Goal: Task Accomplishment & Management: Use online tool/utility

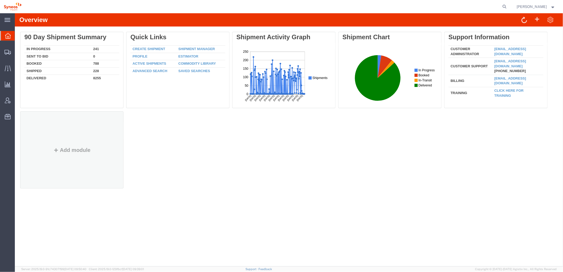
drag, startPoint x: 49, startPoint y: 211, endPoint x: 86, endPoint y: 169, distance: 56.0
click at [49, 211] on div "Overview Delete 90 Day Shipment Summary In Progress 241 Sent To Bid 0 Booked 78…" at bounding box center [289, 139] width 548 height 253
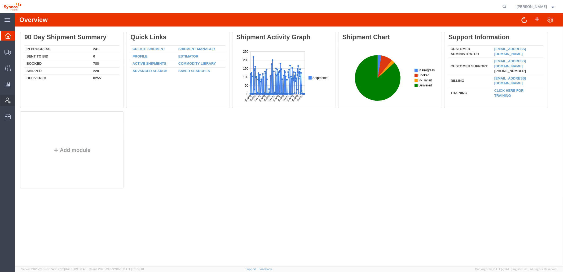
click at [8, 103] on icon at bounding box center [8, 101] width 6 height 6
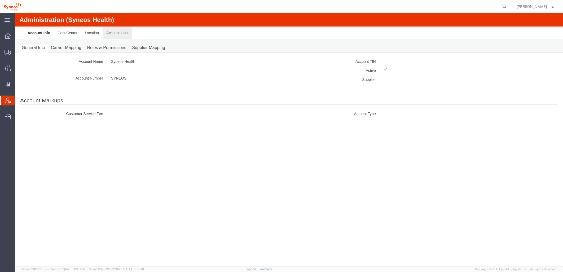
click at [120, 33] on link "Account User" at bounding box center [117, 32] width 30 height 13
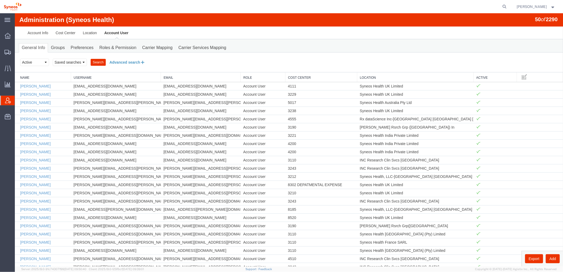
click at [120, 63] on button "Advanced search" at bounding box center [126, 62] width 43 height 9
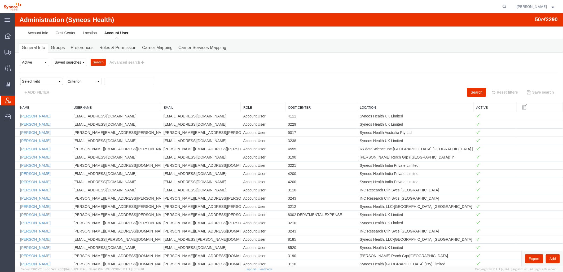
click at [50, 81] on select "Select field Cost Center Email Location Name Role Username" at bounding box center [41, 80] width 43 height 7
select select "locationName"
click at [20, 77] on select "Select field Cost Center Email Location Name Role Username" at bounding box center [41, 80] width 43 height 7
click at [90, 82] on select "Criterion contains does not contain is is blank is not blank starts with" at bounding box center [83, 80] width 36 height 7
select select "contains"
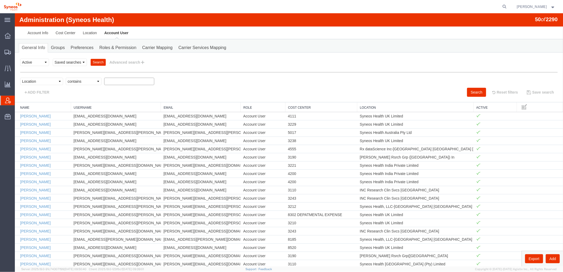
click at [65, 77] on select "Criterion contains does not contain is is blank is not blank starts with" at bounding box center [83, 80] width 36 height 7
click at [112, 81] on input "text" at bounding box center [129, 80] width 50 height 7
type input "zdnu"
click at [469, 90] on button "Search" at bounding box center [476, 91] width 19 height 9
